Goal: Task Accomplishment & Management: Manage account settings

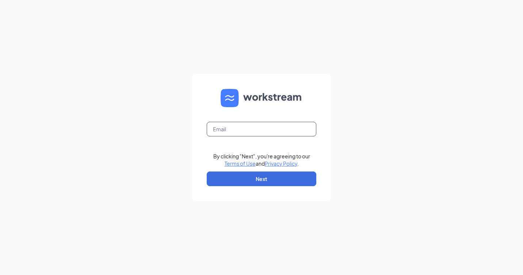
click at [268, 135] on input "text" at bounding box center [262, 129] width 110 height 15
type input "[EMAIL_ADDRESS][DOMAIN_NAME]"
click at [245, 170] on form "[EMAIL_ADDRESS][DOMAIN_NAME] By clicking "Next", you're agreeing to our Terms o…" at bounding box center [261, 137] width 139 height 126
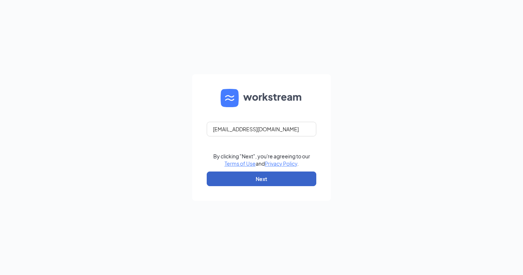
click at [245, 173] on button "Next" at bounding box center [262, 178] width 110 height 15
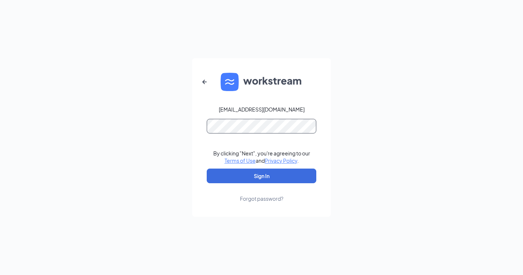
click at [207, 168] on button "Sign In" at bounding box center [262, 175] width 110 height 15
click at [270, 179] on button "Sign In" at bounding box center [262, 175] width 110 height 15
click at [207, 168] on button "Sign In" at bounding box center [262, 175] width 110 height 15
click at [203, 128] on form "[EMAIL_ADDRESS][DOMAIN_NAME] Credential mismatches. By clicking "Next", you're …" at bounding box center [261, 137] width 139 height 158
click at [238, 169] on button "Sign In" at bounding box center [262, 175] width 110 height 15
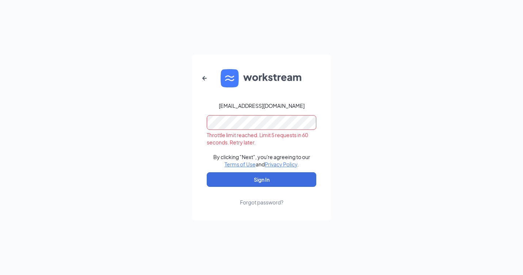
click at [196, 119] on form "[EMAIL_ADDRESS][DOMAIN_NAME] Throttle limit reached. Limit 5 requests in 60 sec…" at bounding box center [261, 137] width 139 height 166
